Goal: Navigation & Orientation: Go to known website

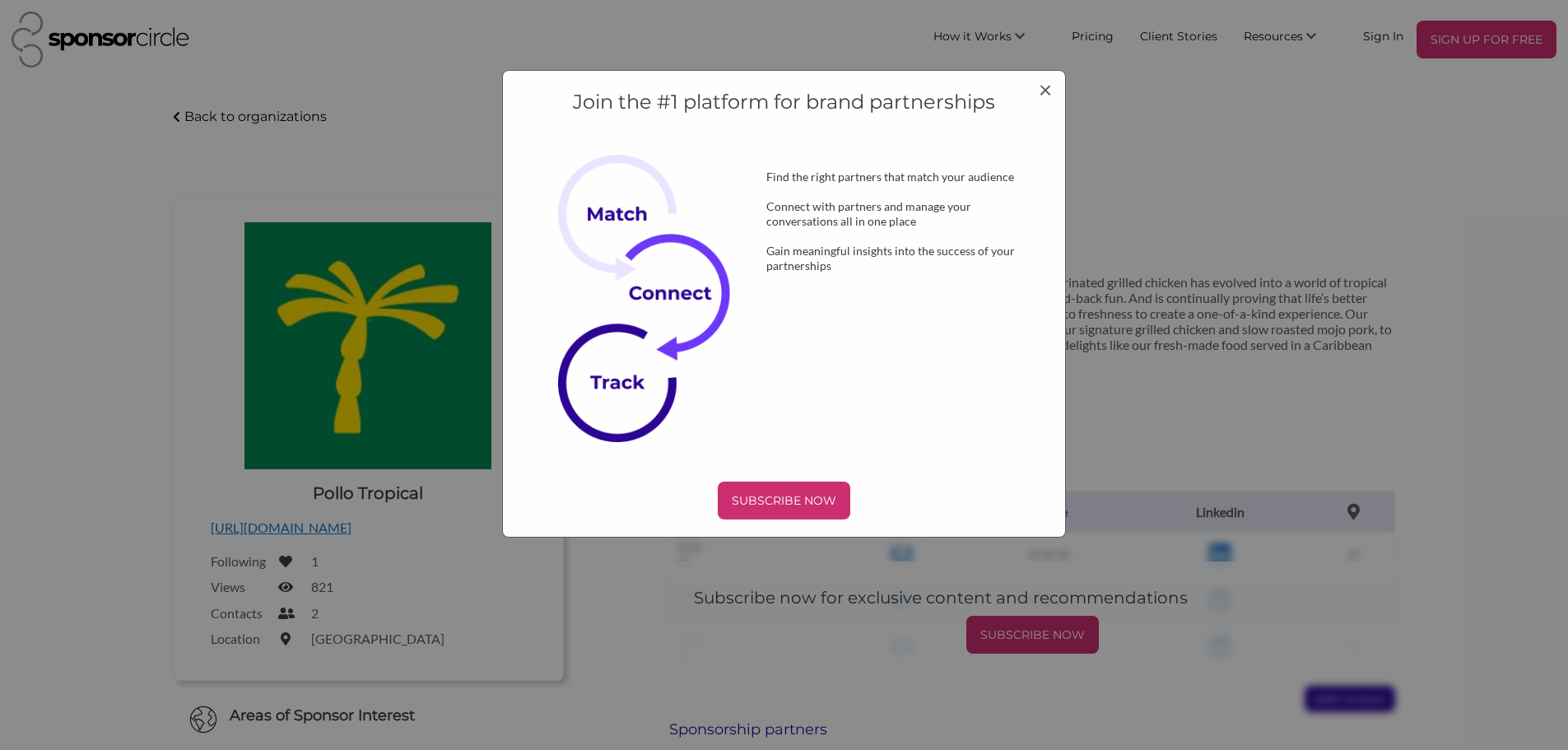
click at [1061, 86] on div "Join the #1 platform for brand partnerships Find the right partners that match …" at bounding box center [784, 303] width 565 height 468
click at [1047, 86] on span "×" at bounding box center [1046, 88] width 14 height 28
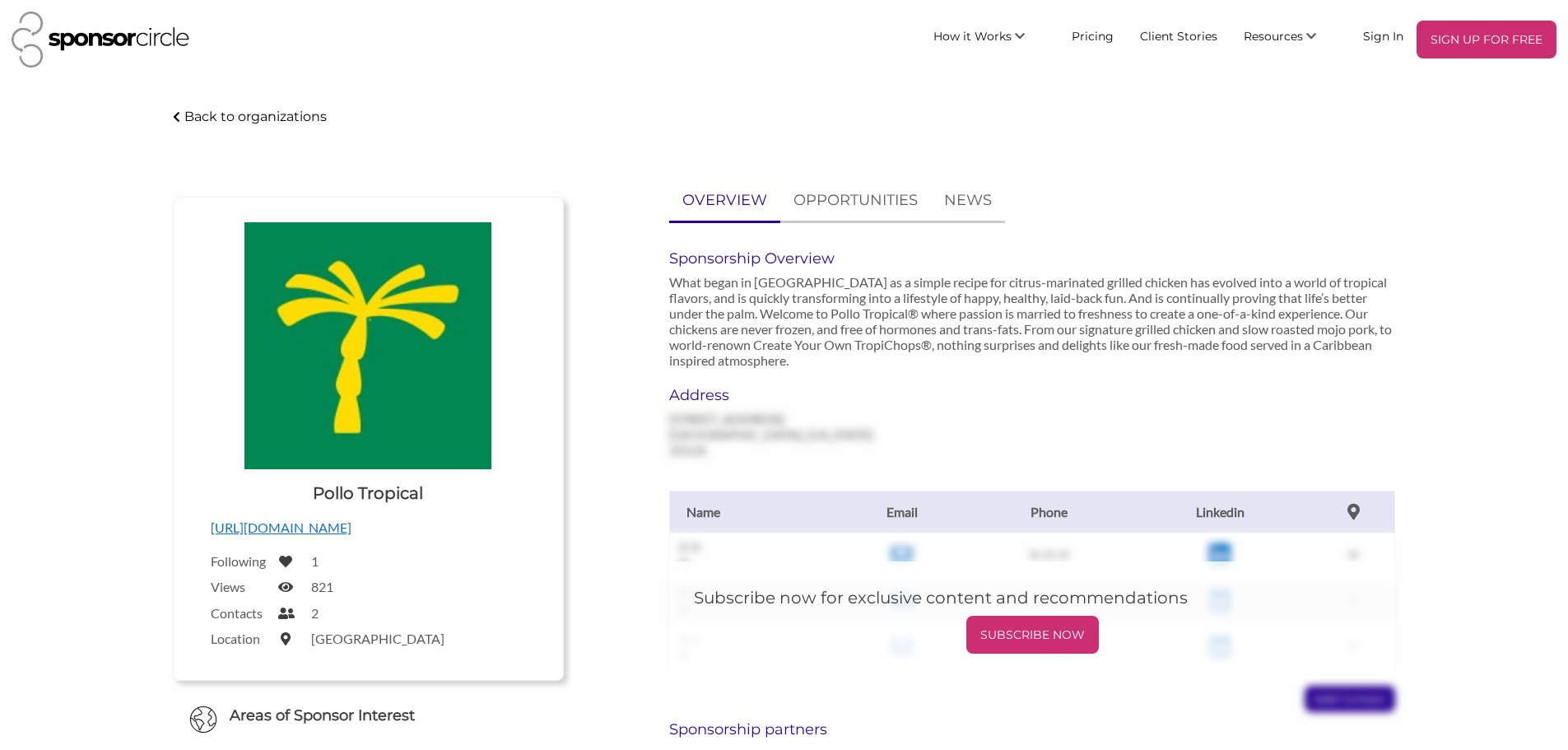
click at [346, 533] on p "[URL][DOMAIN_NAME]" at bounding box center [368, 528] width 315 height 21
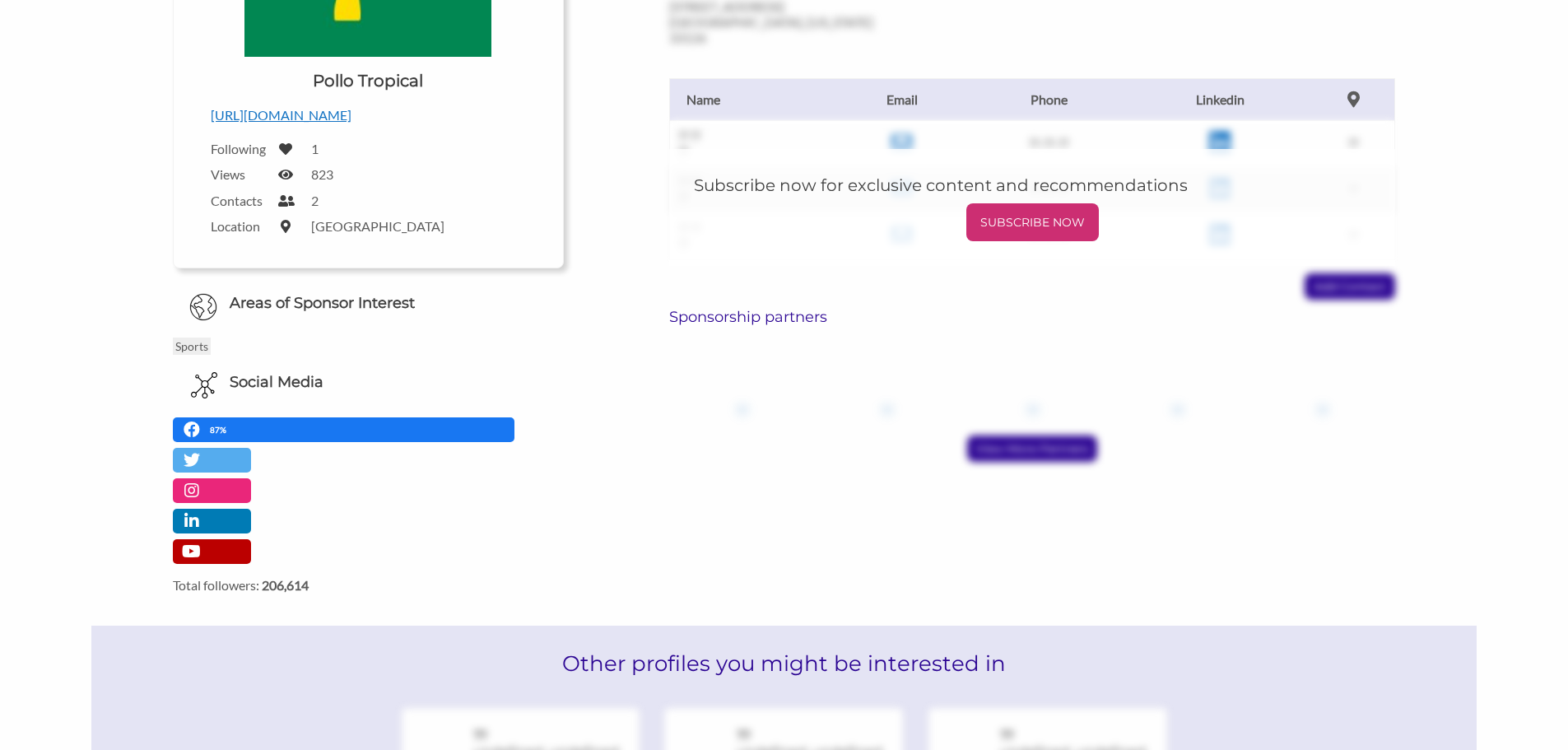
scroll to position [412, 0]
click at [359, 115] on p "[URL][DOMAIN_NAME]" at bounding box center [368, 116] width 315 height 21
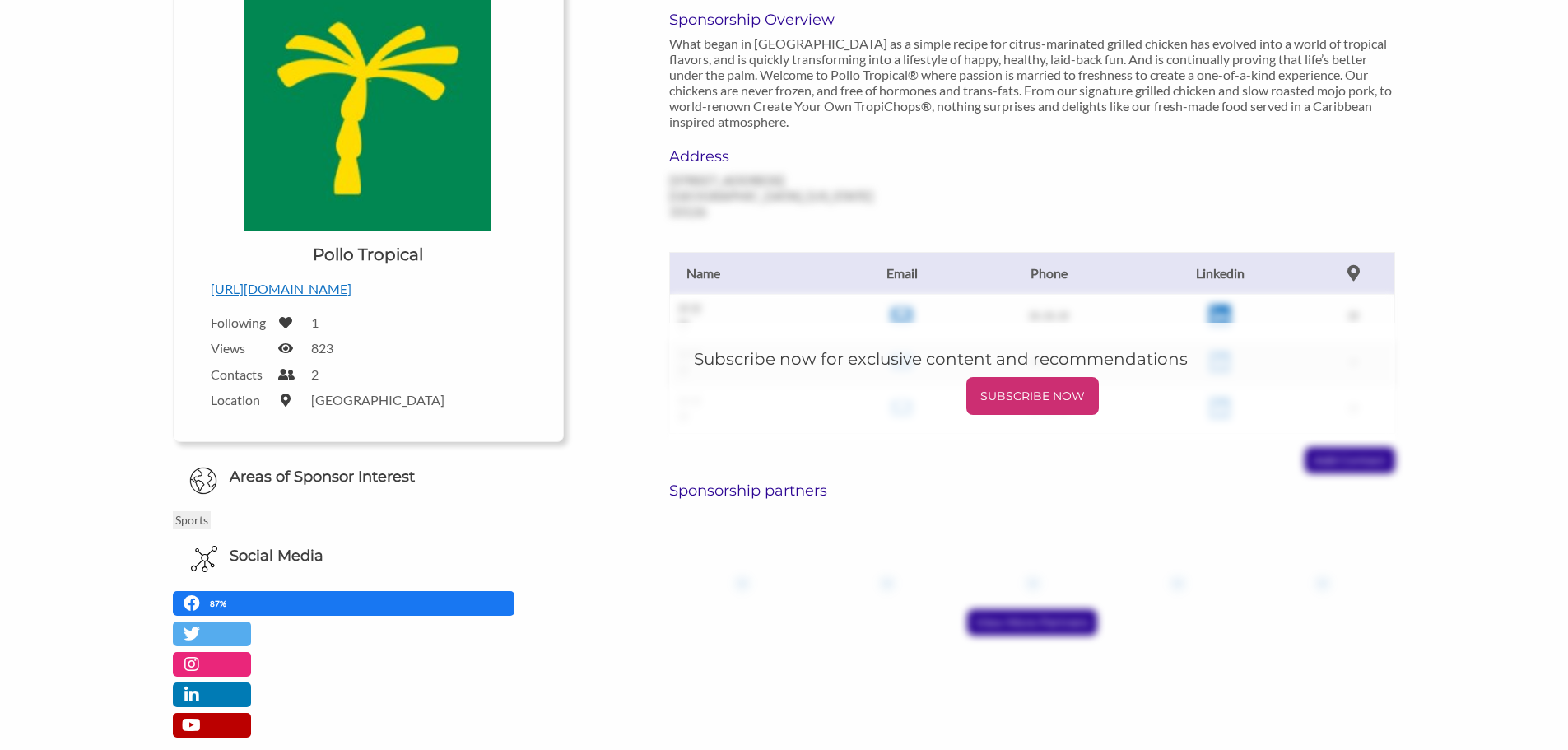
scroll to position [164, 0]
